Goal: Task Accomplishment & Management: Complete application form

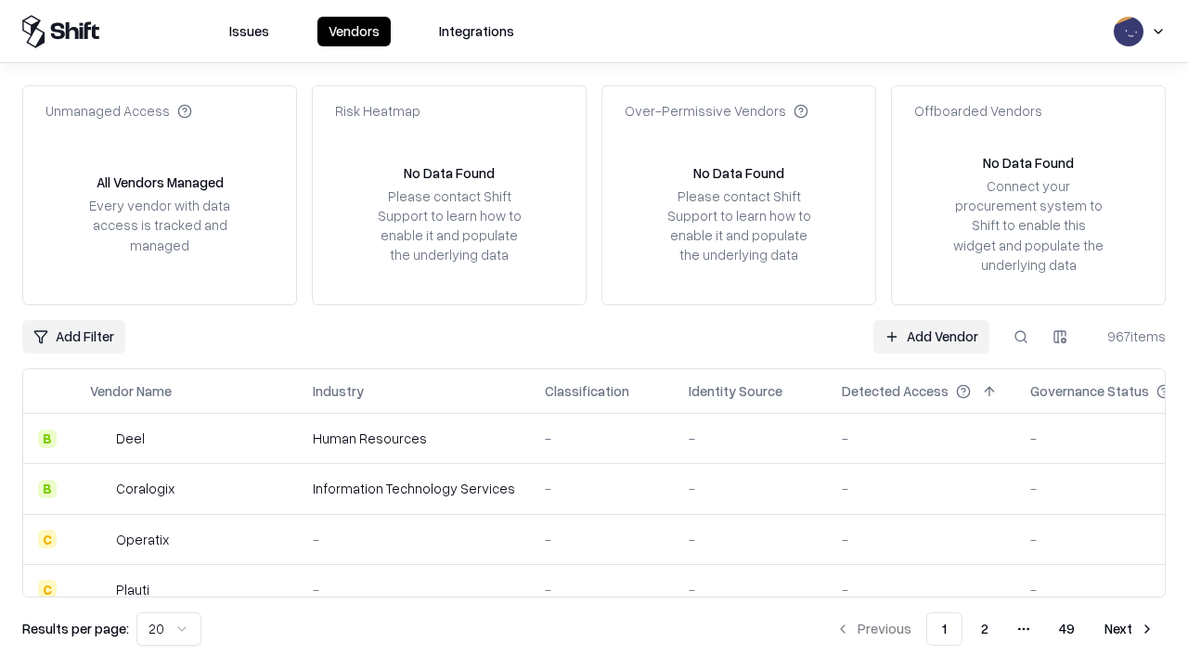
click at [931, 336] on link "Add Vendor" at bounding box center [931, 336] width 116 height 33
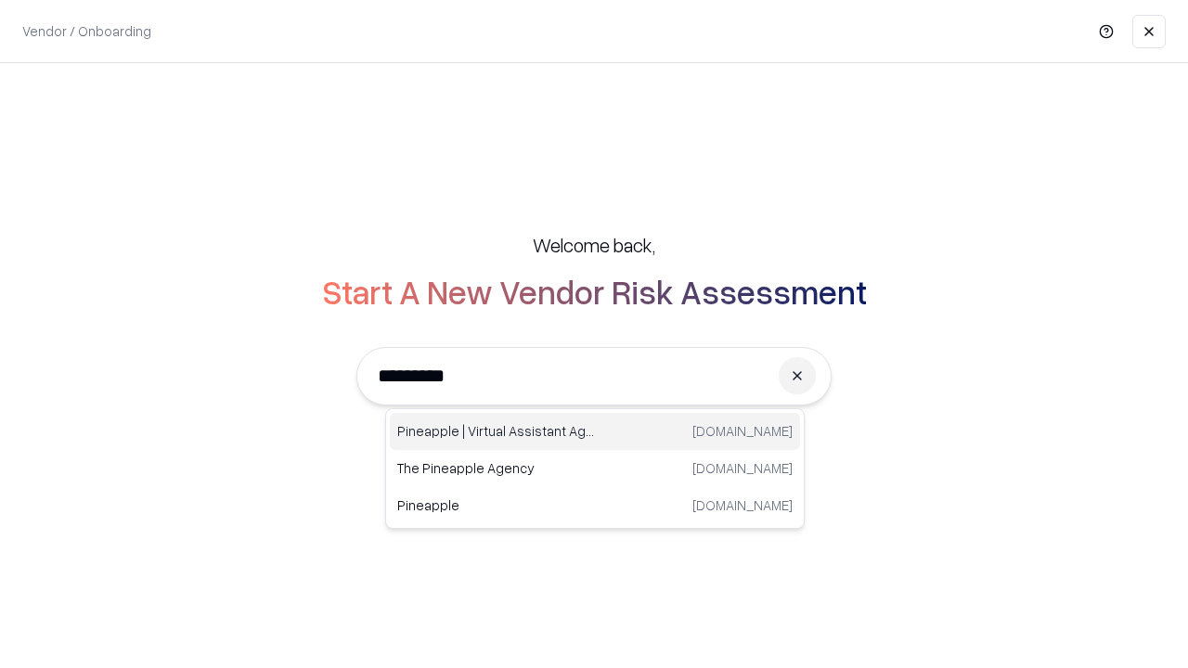
click at [595, 432] on div "Pineapple | Virtual Assistant Agency [DOMAIN_NAME]" at bounding box center [595, 431] width 410 height 37
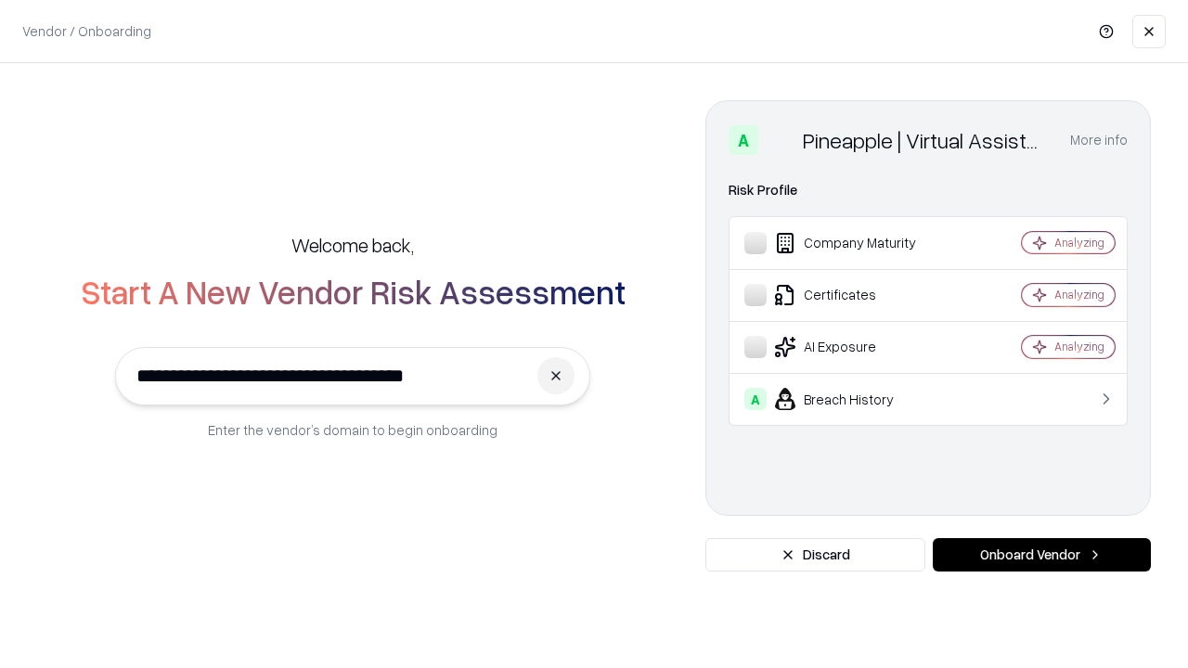
type input "**********"
click at [1041, 555] on button "Onboard Vendor" at bounding box center [1042, 554] width 218 height 33
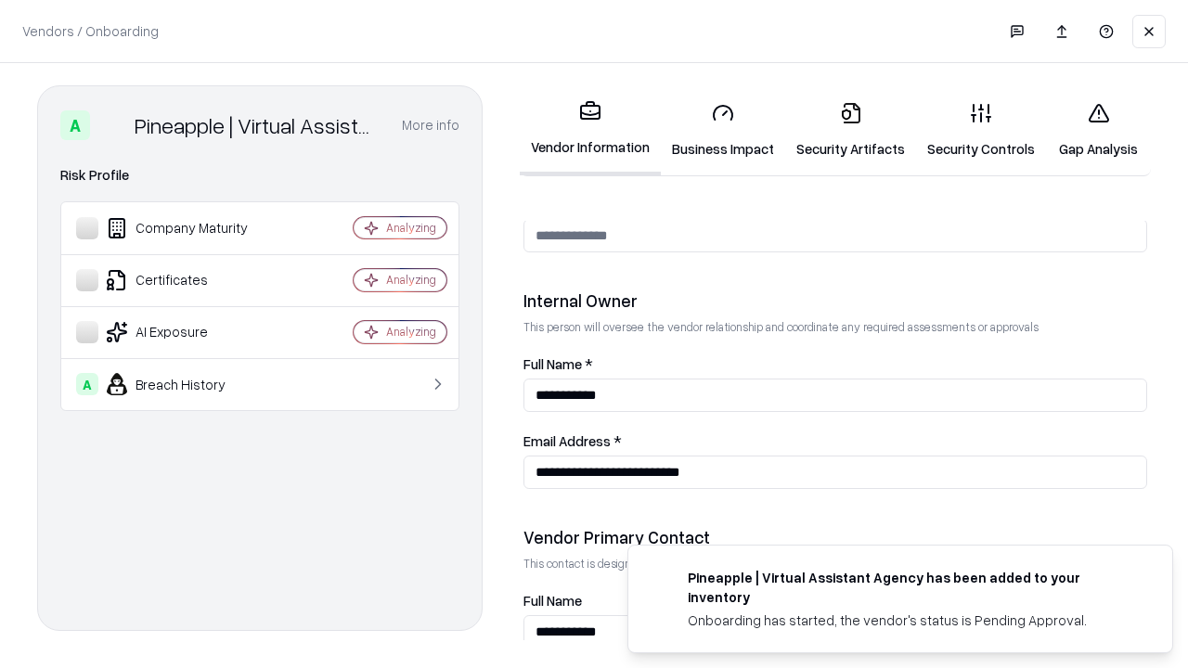
scroll to position [962, 0]
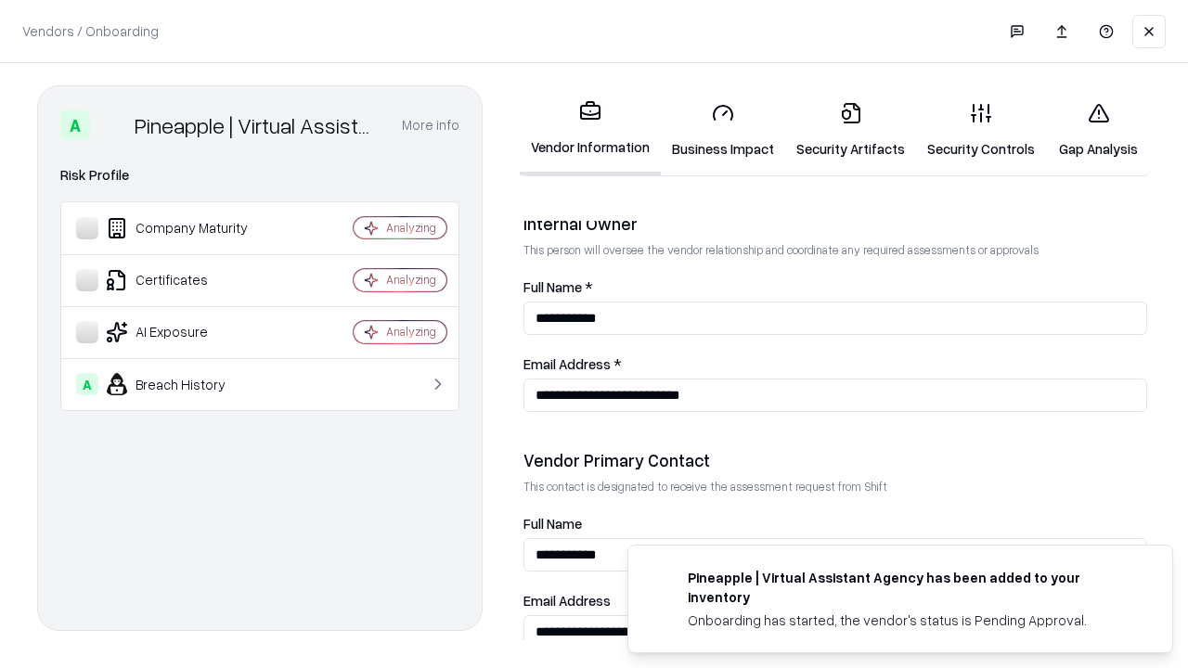
click at [723, 130] on link "Business Impact" at bounding box center [723, 130] width 124 height 86
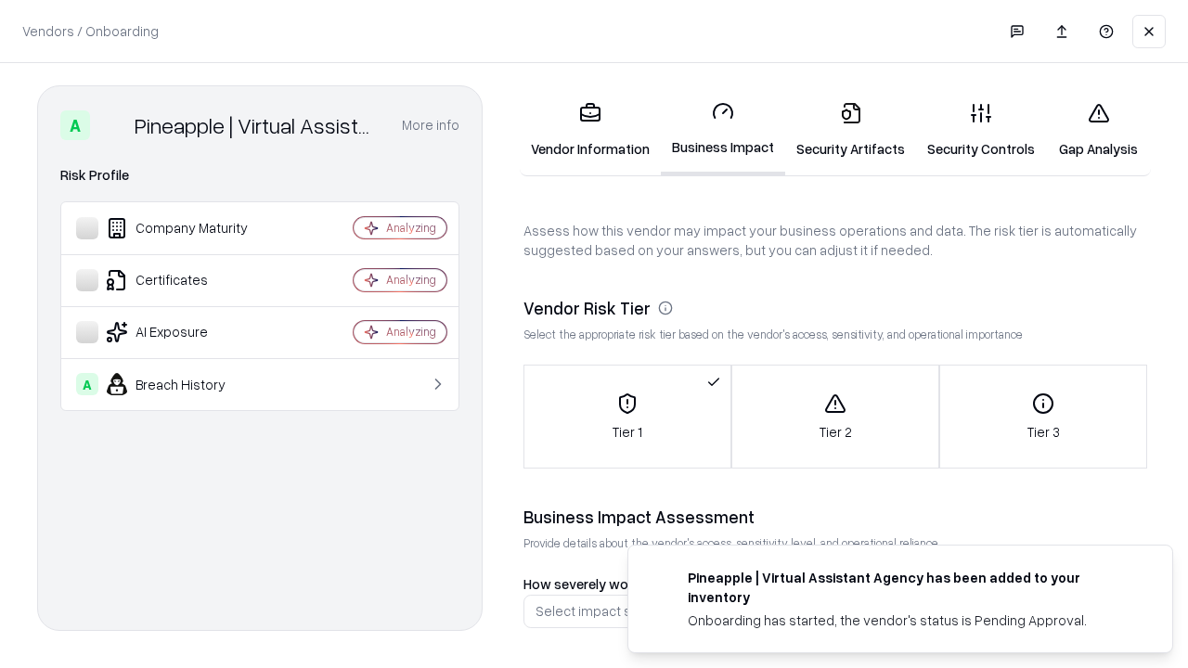
click at [850, 130] on link "Security Artifacts" at bounding box center [850, 130] width 131 height 86
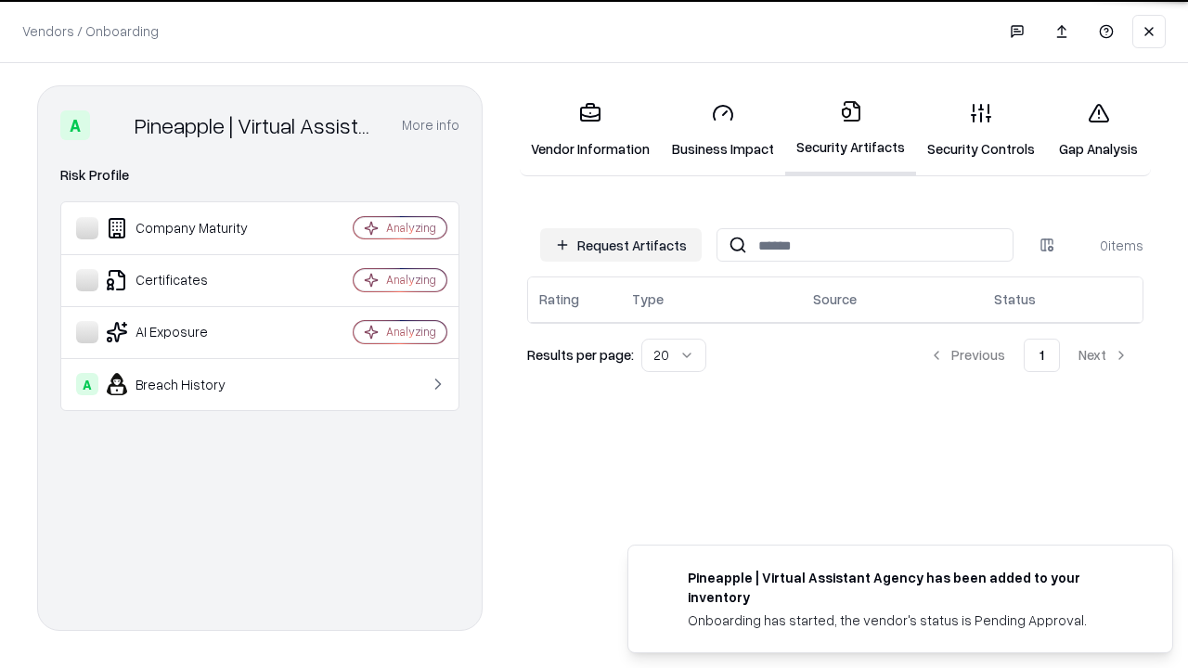
click at [621, 244] on button "Request Artifacts" at bounding box center [620, 244] width 161 height 33
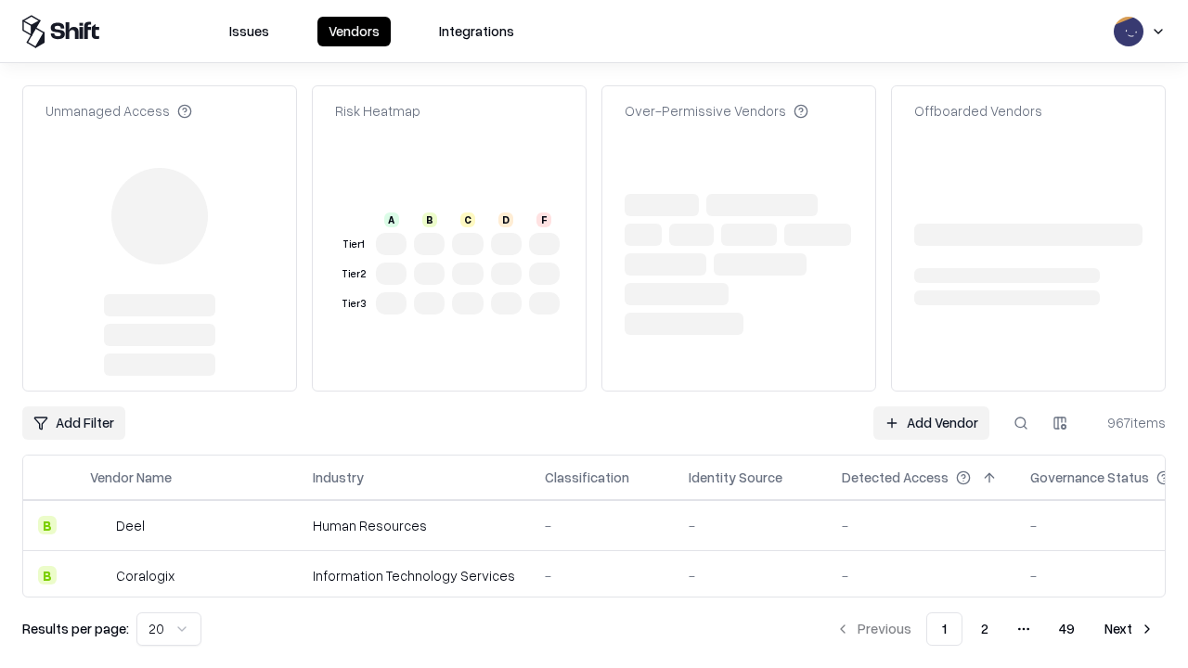
click at [931, 407] on link "Add Vendor" at bounding box center [931, 423] width 116 height 33
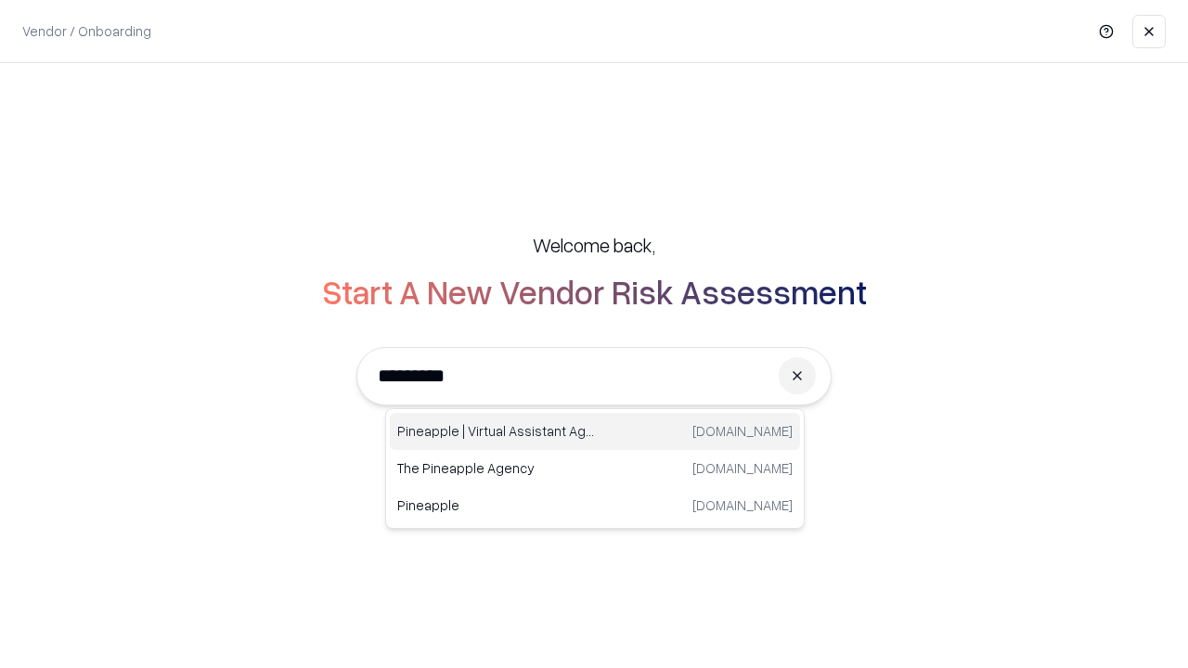
click at [595, 432] on div "Pineapple | Virtual Assistant Agency [DOMAIN_NAME]" at bounding box center [595, 431] width 410 height 37
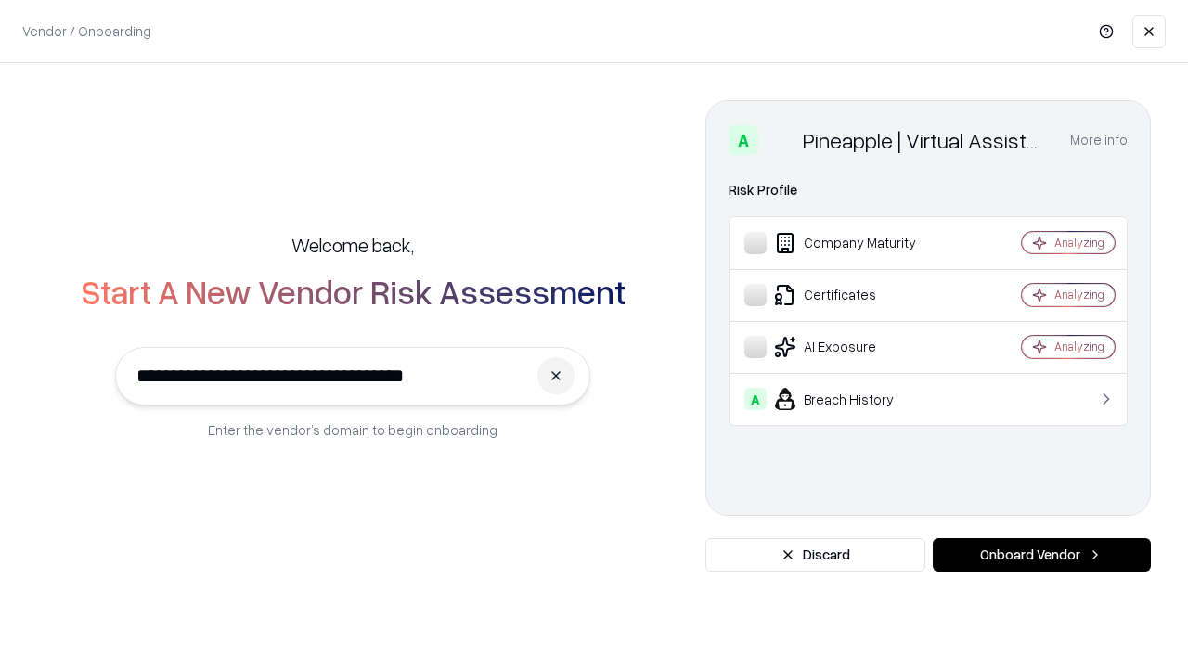
type input "**********"
click at [1041, 555] on button "Onboard Vendor" at bounding box center [1042, 554] width 218 height 33
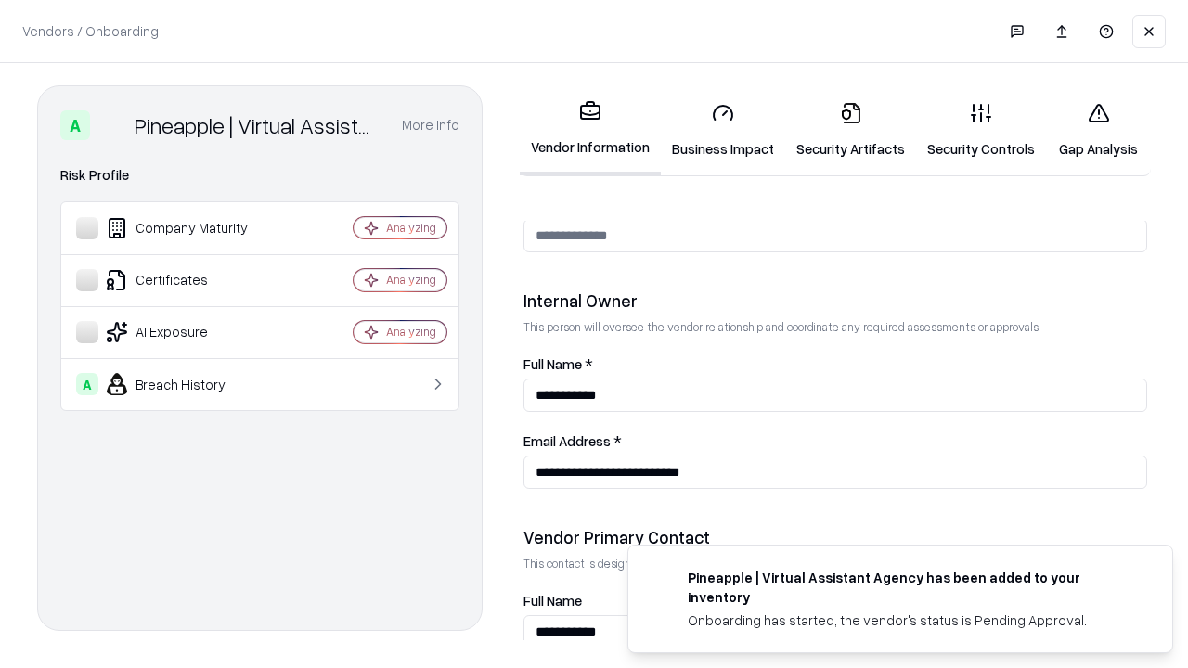
scroll to position [962, 0]
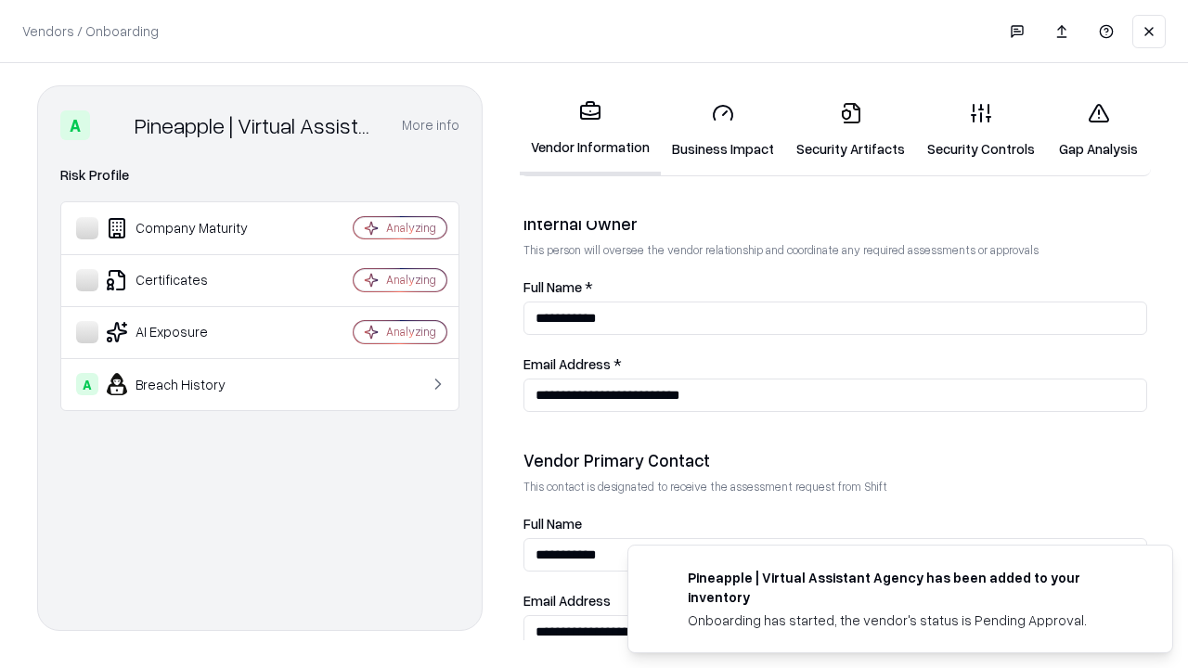
click at [1098, 130] on link "Gap Analysis" at bounding box center [1098, 130] width 105 height 86
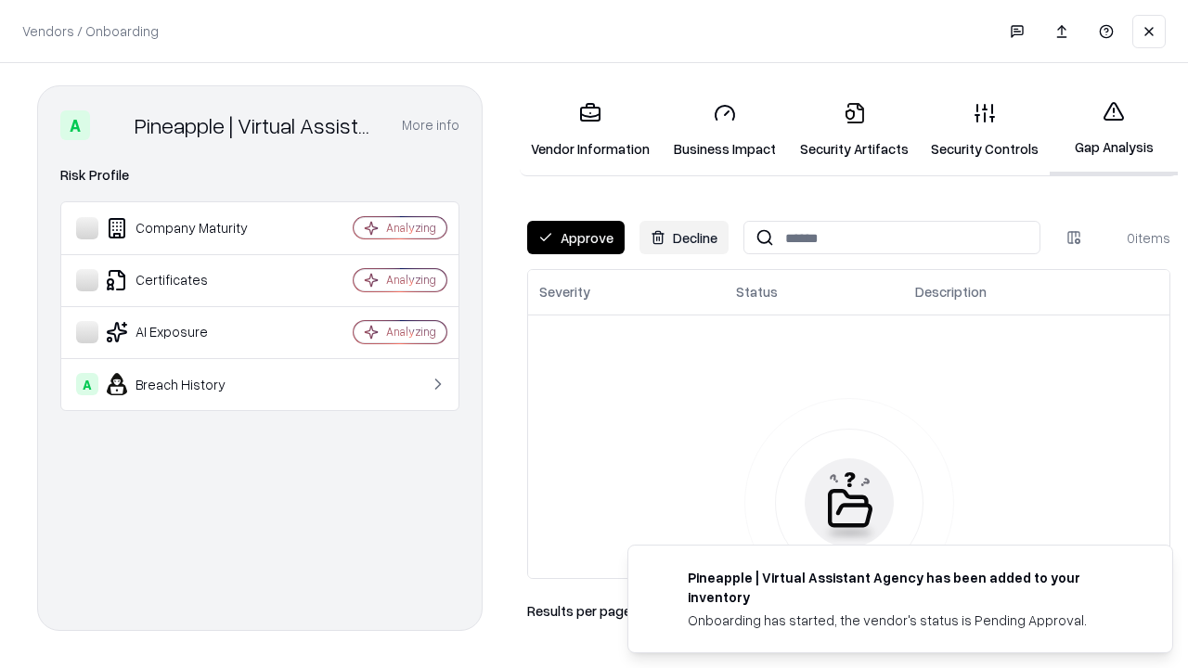
click at [575, 238] on button "Approve" at bounding box center [575, 237] width 97 height 33
